Goal: Transaction & Acquisition: Book appointment/travel/reservation

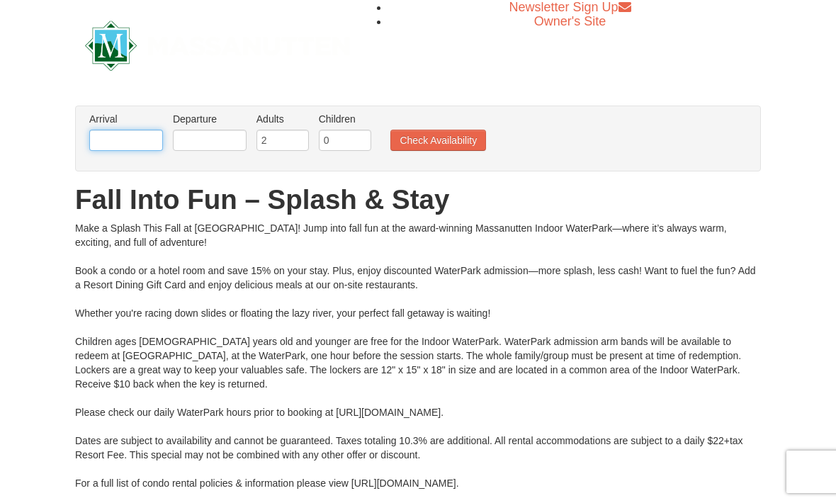
click at [125, 147] on input "text" at bounding box center [126, 140] width 74 height 21
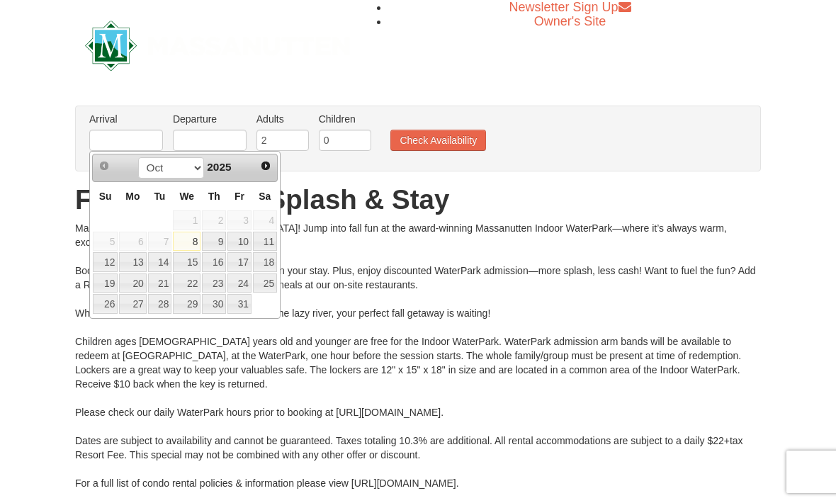
click at [271, 242] on link "11" at bounding box center [265, 242] width 24 height 20
type input "[DATE]"
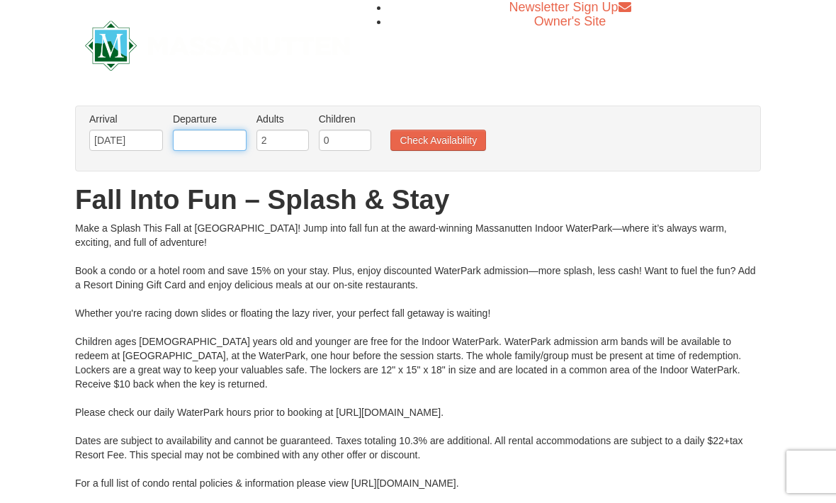
click at [200, 134] on input "text" at bounding box center [210, 140] width 74 height 21
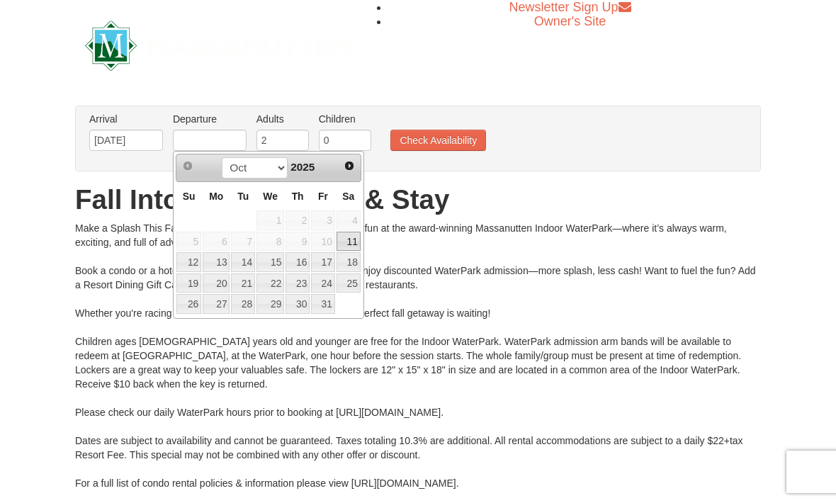
click at [196, 270] on link "12" at bounding box center [188, 262] width 25 height 20
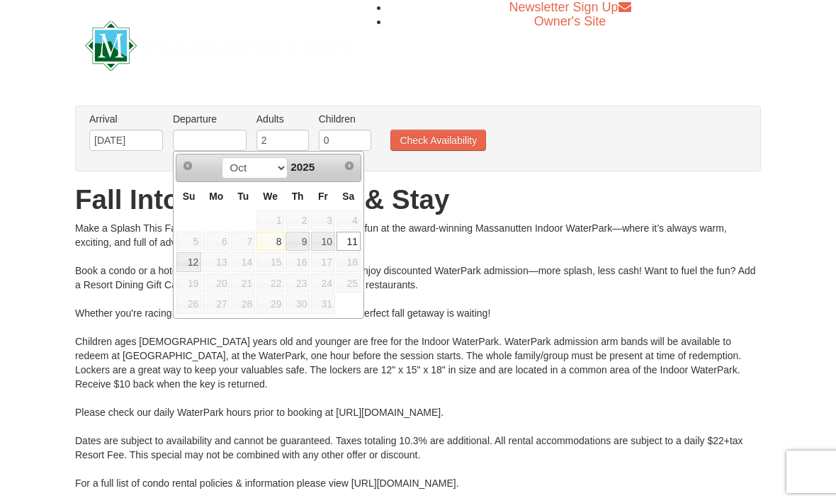
type input "[DATE]"
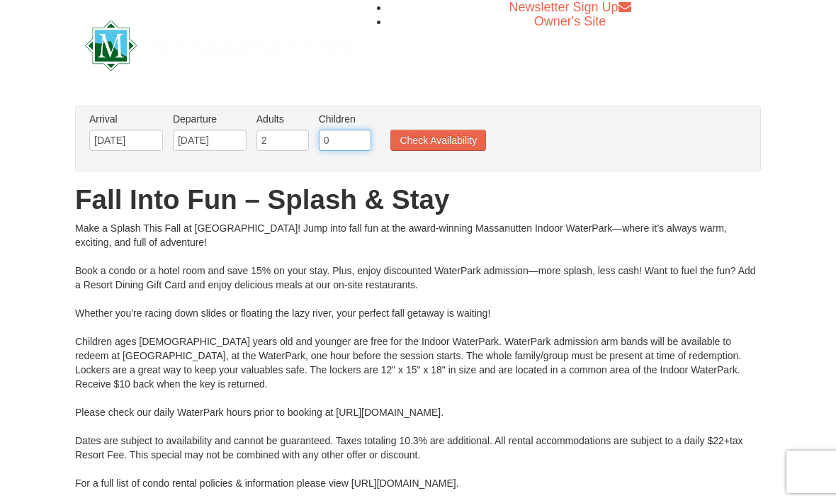
click at [348, 142] on input "0" at bounding box center [345, 140] width 52 height 21
type input "2"
click at [451, 134] on button "Check Availability" at bounding box center [438, 140] width 96 height 21
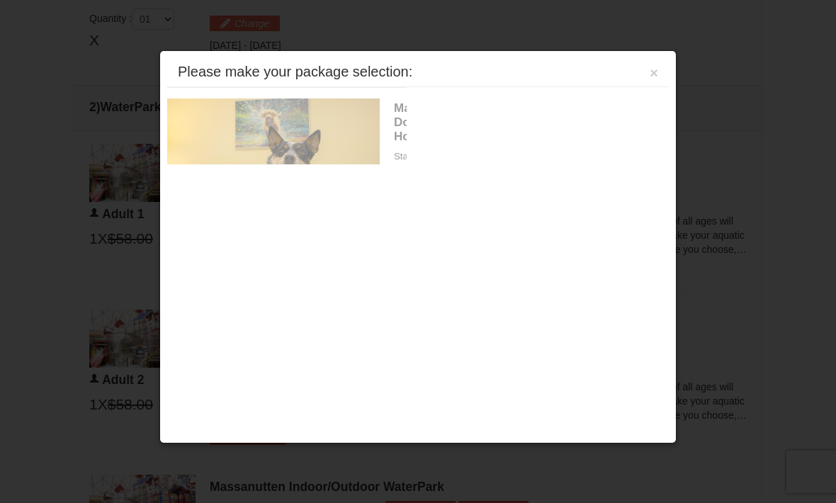
scroll to position [604, 0]
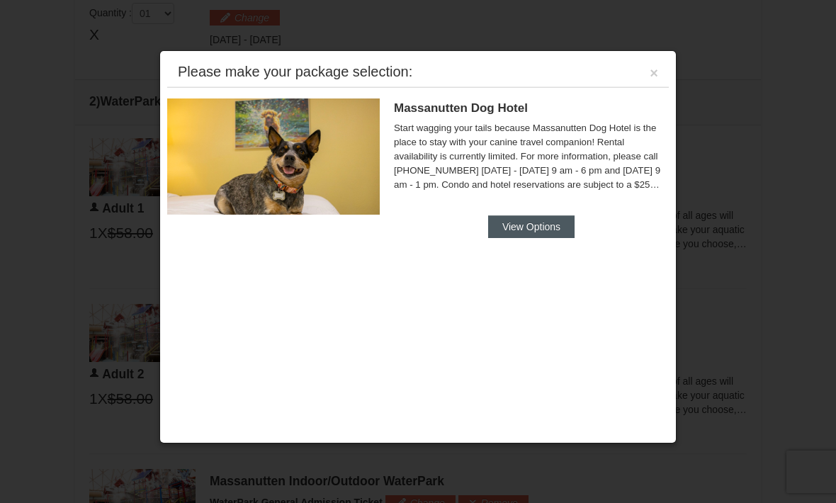
click at [541, 229] on button "View Options" at bounding box center [531, 226] width 86 height 23
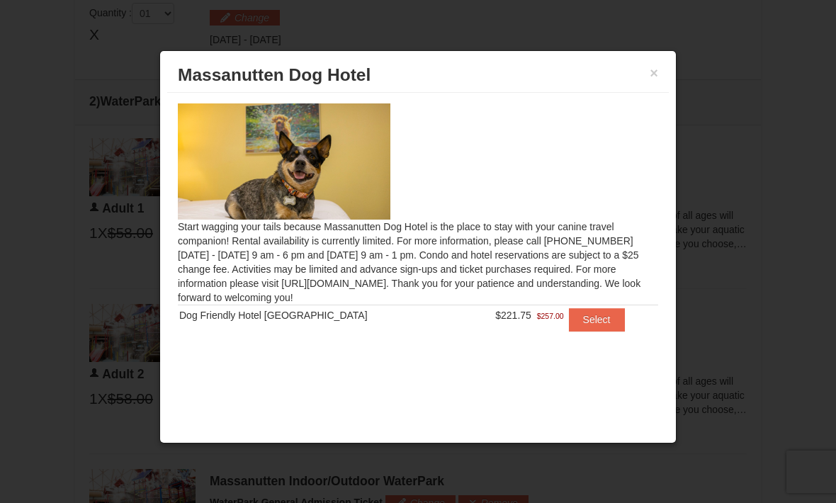
click at [663, 69] on div "× Massanutten Dog Hotel" at bounding box center [418, 75] width 502 height 35
click at [658, 77] on button "×" at bounding box center [654, 73] width 9 height 14
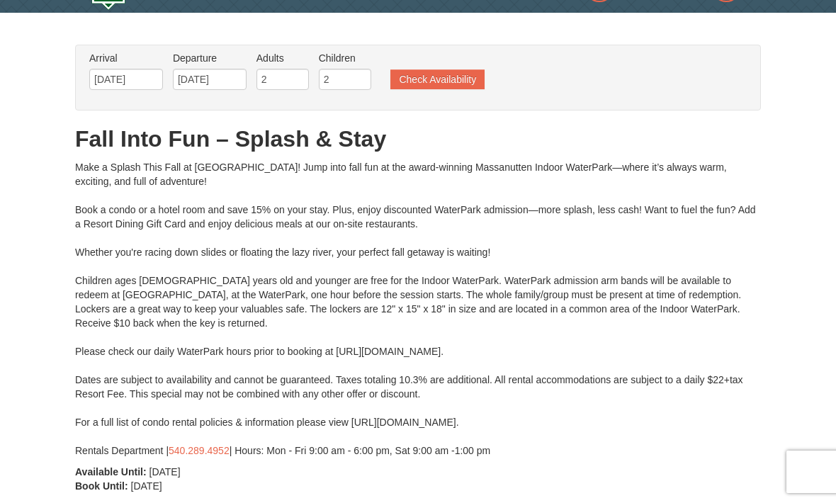
scroll to position [0, 0]
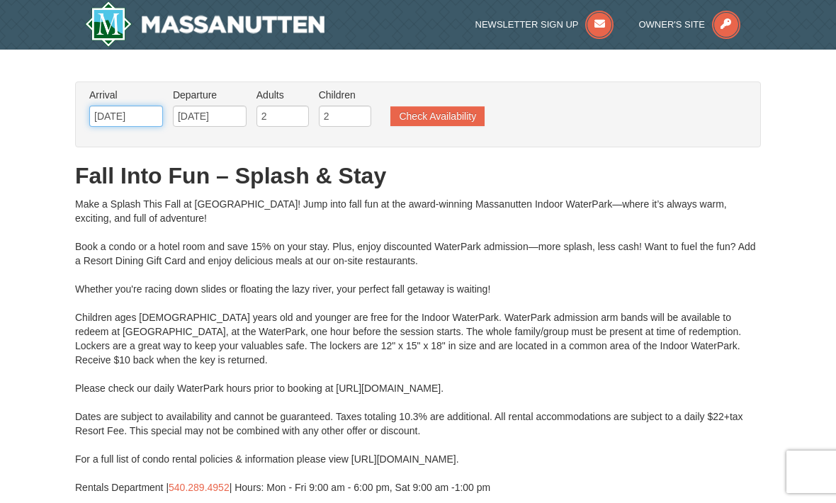
click at [125, 114] on input "10/11/2025" at bounding box center [126, 116] width 74 height 21
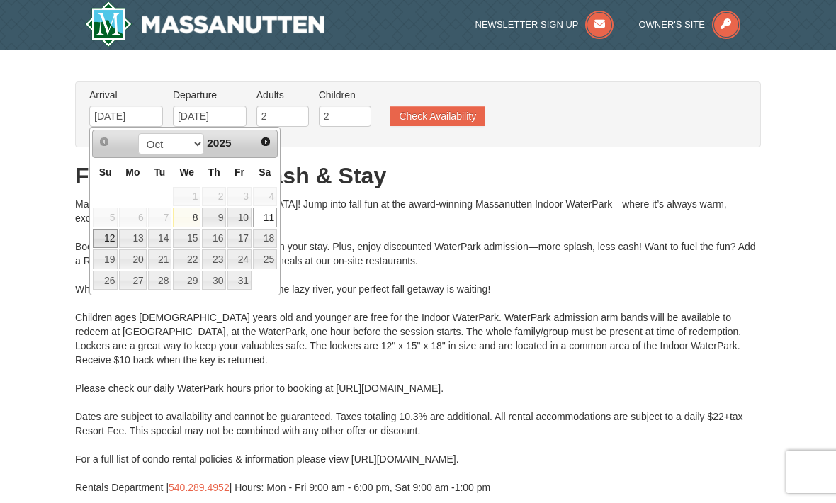
click at [109, 241] on link "12" at bounding box center [105, 239] width 25 height 20
type input "[DATE]"
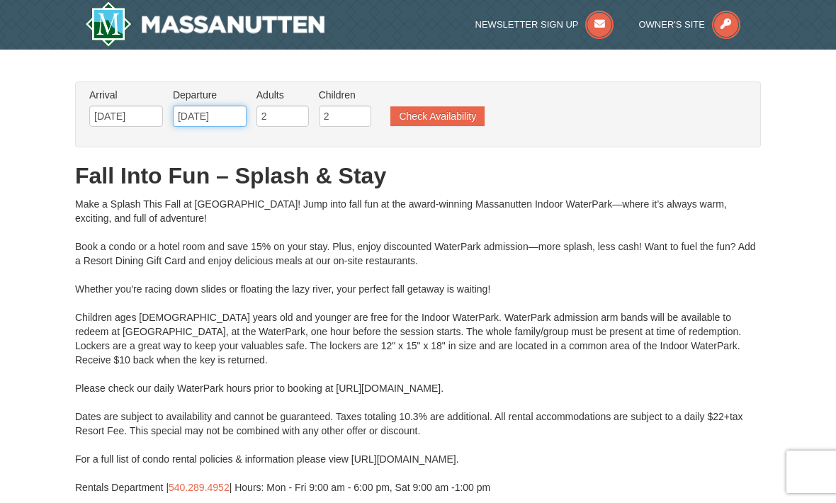
click at [222, 118] on input "[DATE]" at bounding box center [210, 116] width 74 height 21
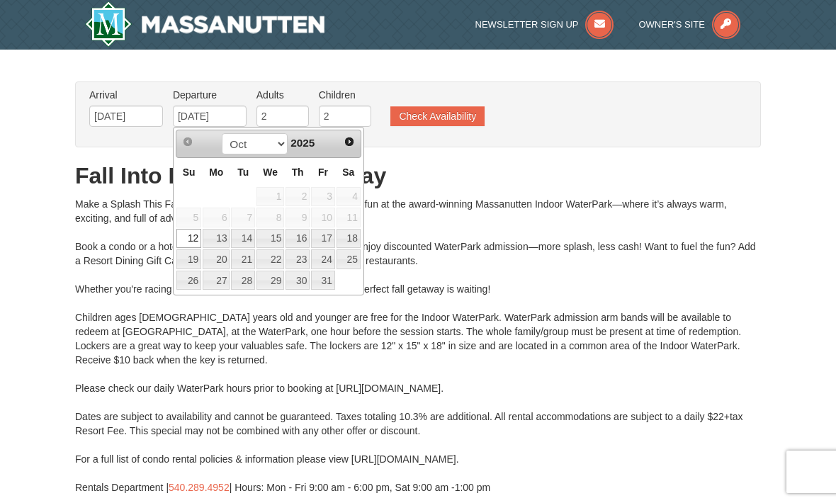
click at [222, 236] on link "13" at bounding box center [216, 239] width 27 height 20
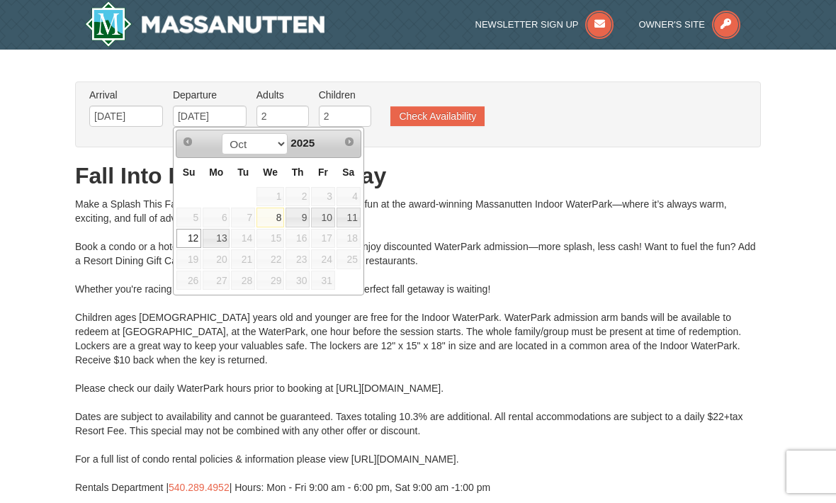
type input "[DATE]"
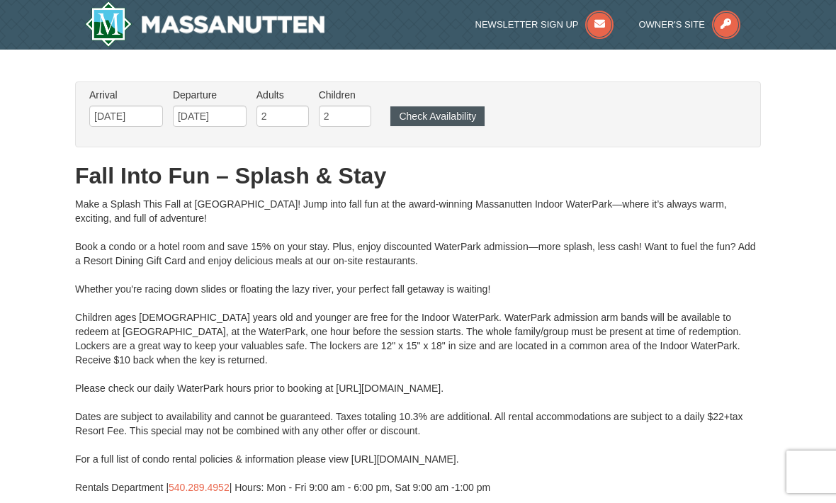
click at [451, 121] on button "Check Availability" at bounding box center [437, 116] width 94 height 20
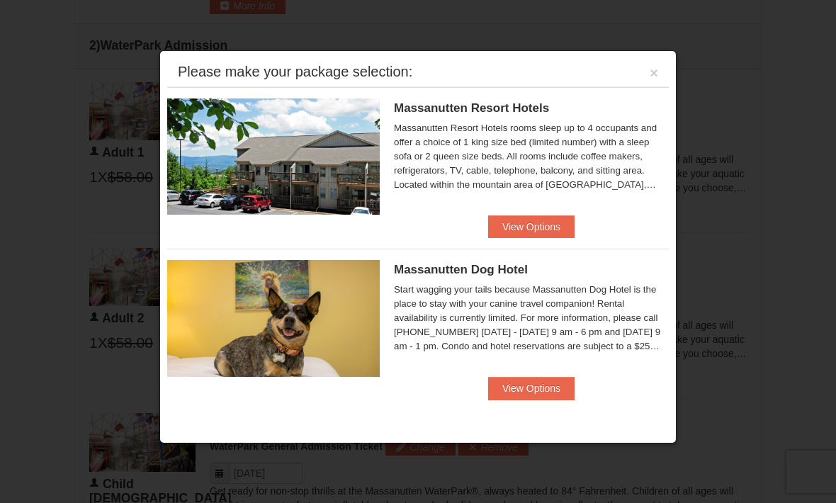
scroll to position [659, 0]
click at [550, 232] on button "View Options" at bounding box center [531, 226] width 86 height 23
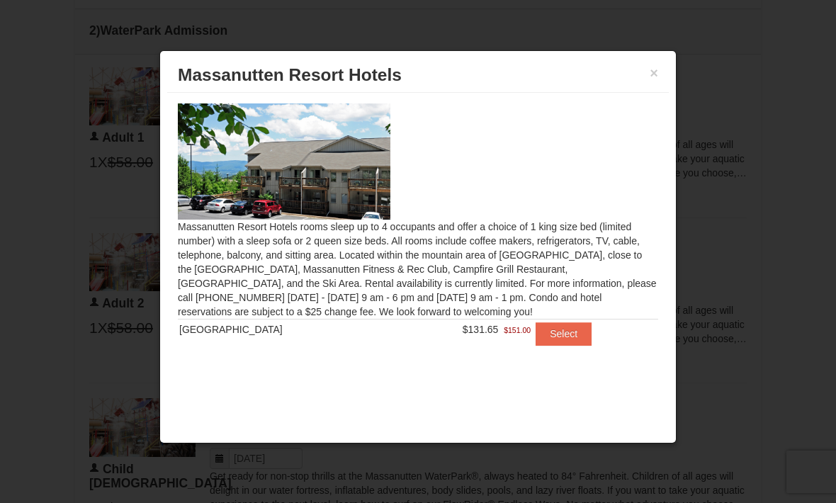
scroll to position [688, 0]
